Goal: Information Seeking & Learning: Find specific fact

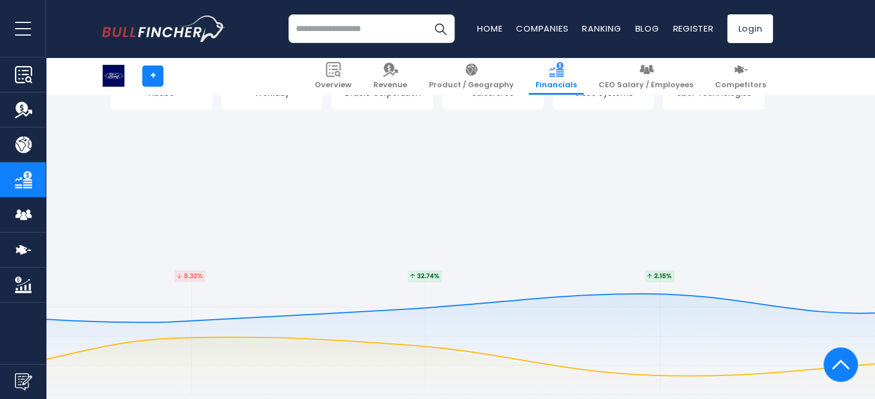
scroll to position [2994, 0]
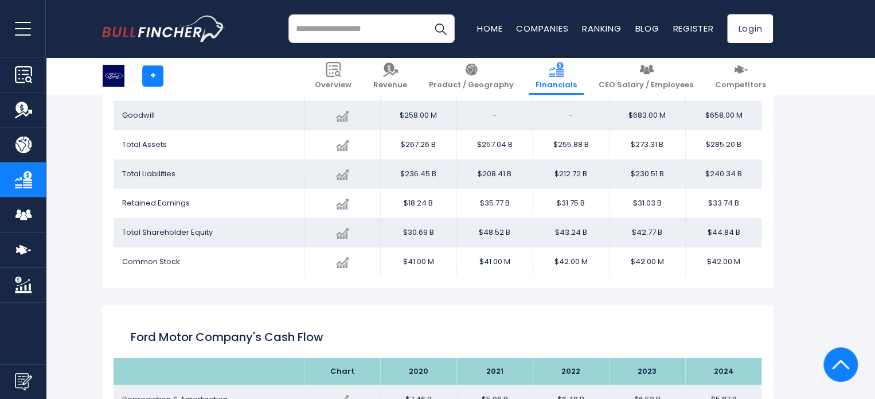
scroll to position [1157, 0]
click at [150, 180] on td "Total Liabilities" at bounding box center [209, 173] width 190 height 29
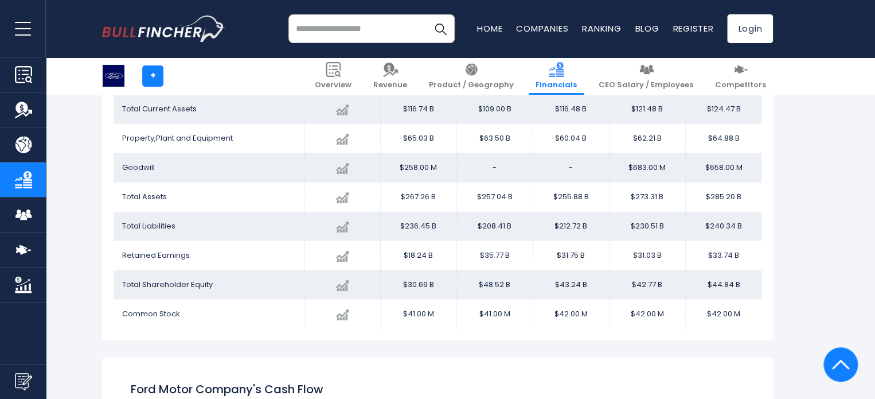
scroll to position [1105, 0]
